Goal: Consume media (video, audio)

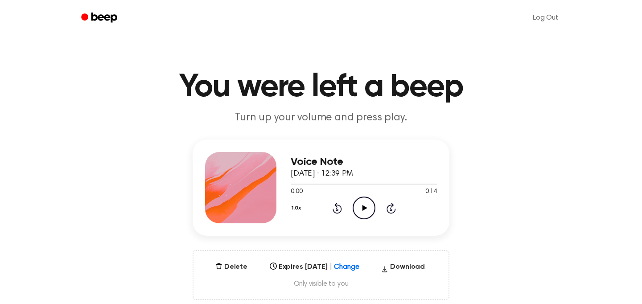
click at [353, 205] on circle at bounding box center [364, 208] width 22 height 22
click at [364, 206] on icon at bounding box center [364, 208] width 4 height 6
click at [97, 12] on icon "Beep" at bounding box center [100, 17] width 38 height 13
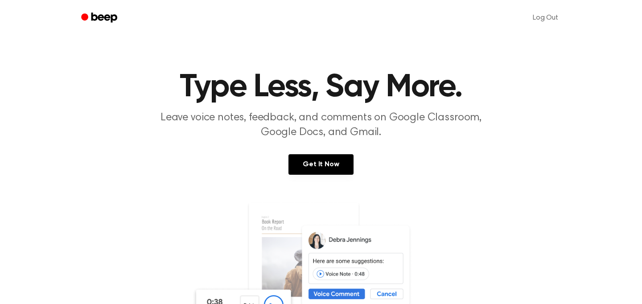
click at [97, 12] on icon "Beep" at bounding box center [100, 17] width 38 height 13
